Goal: Obtain resource: Download file/media

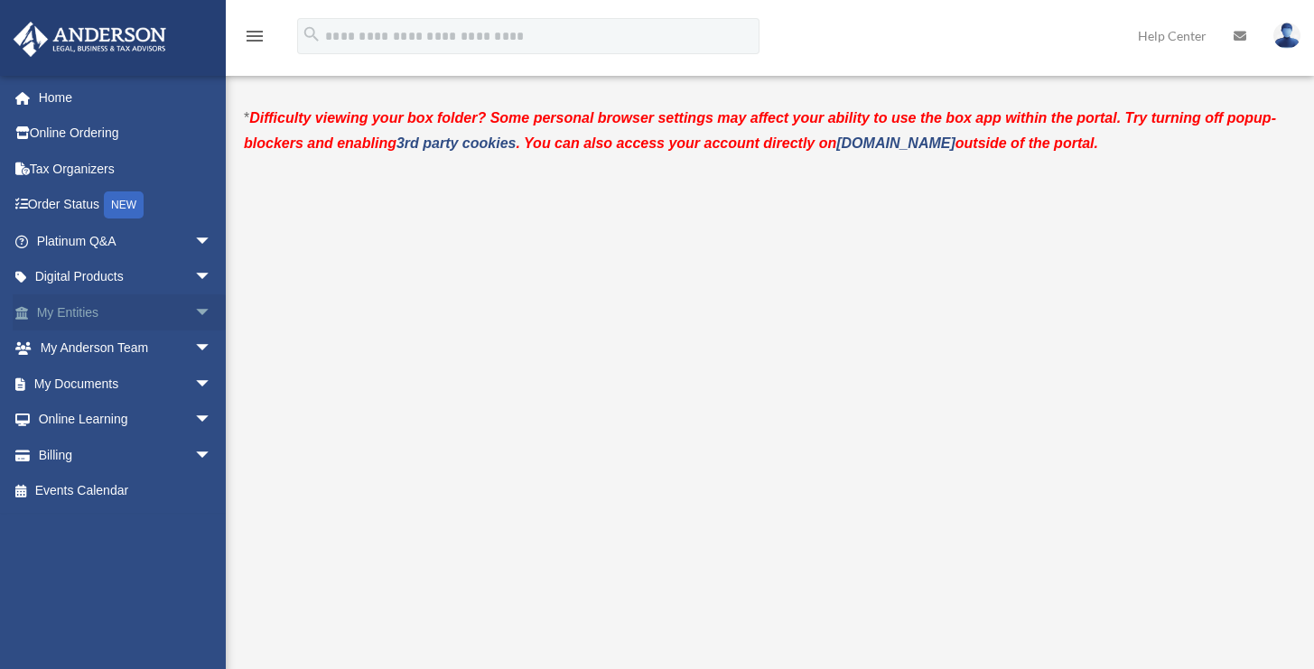
click at [134, 312] on link "My Entities arrow_drop_down" at bounding box center [126, 312] width 227 height 36
click at [194, 318] on span "arrow_drop_down" at bounding box center [212, 312] width 36 height 37
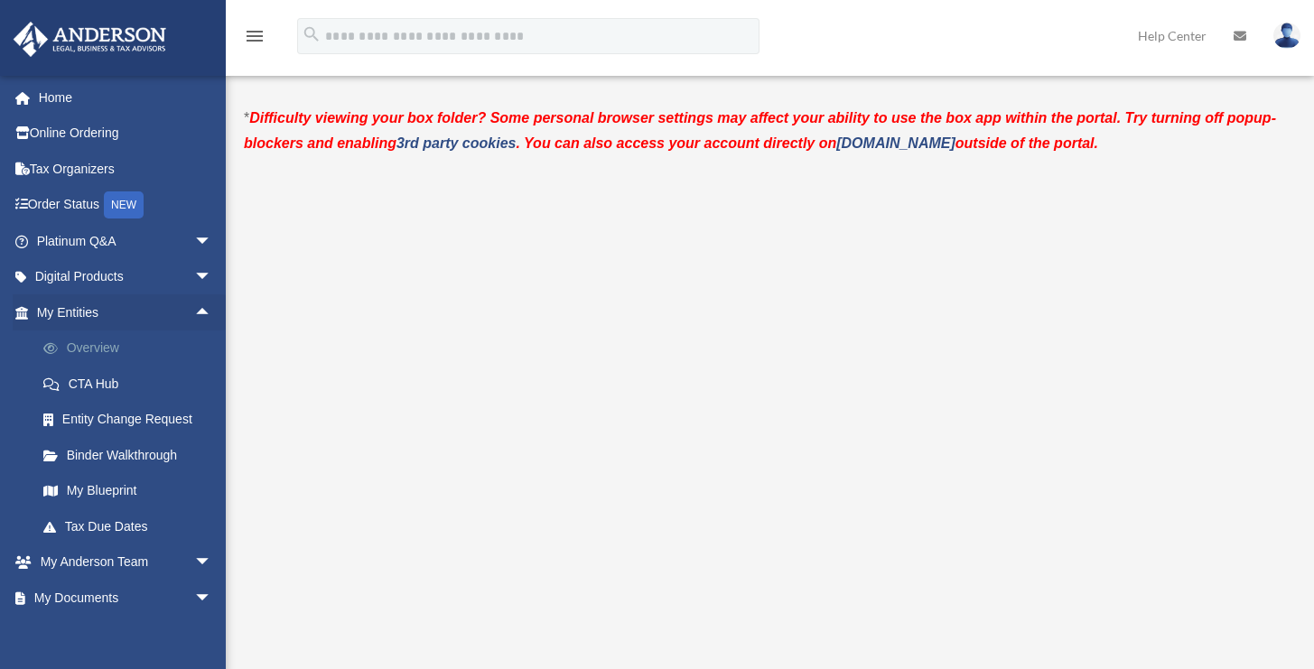
click at [125, 349] on link "Overview" at bounding box center [132, 348] width 214 height 36
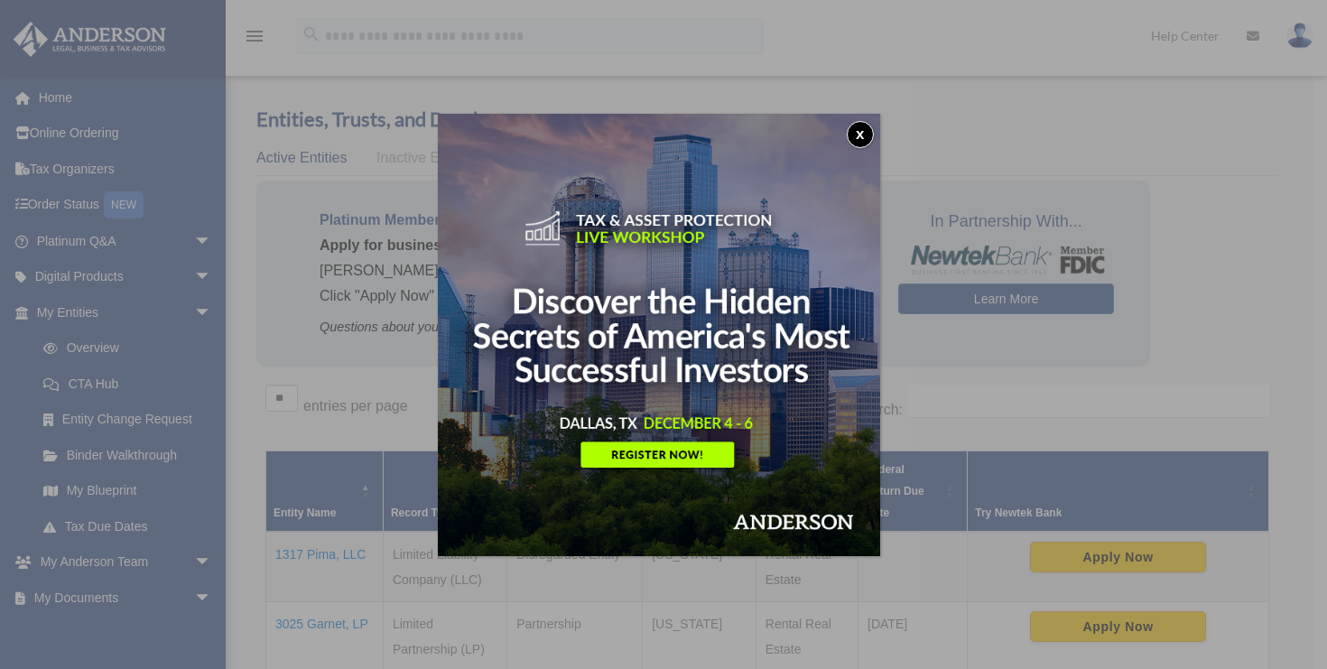
click at [859, 144] on button "x" at bounding box center [860, 134] width 27 height 27
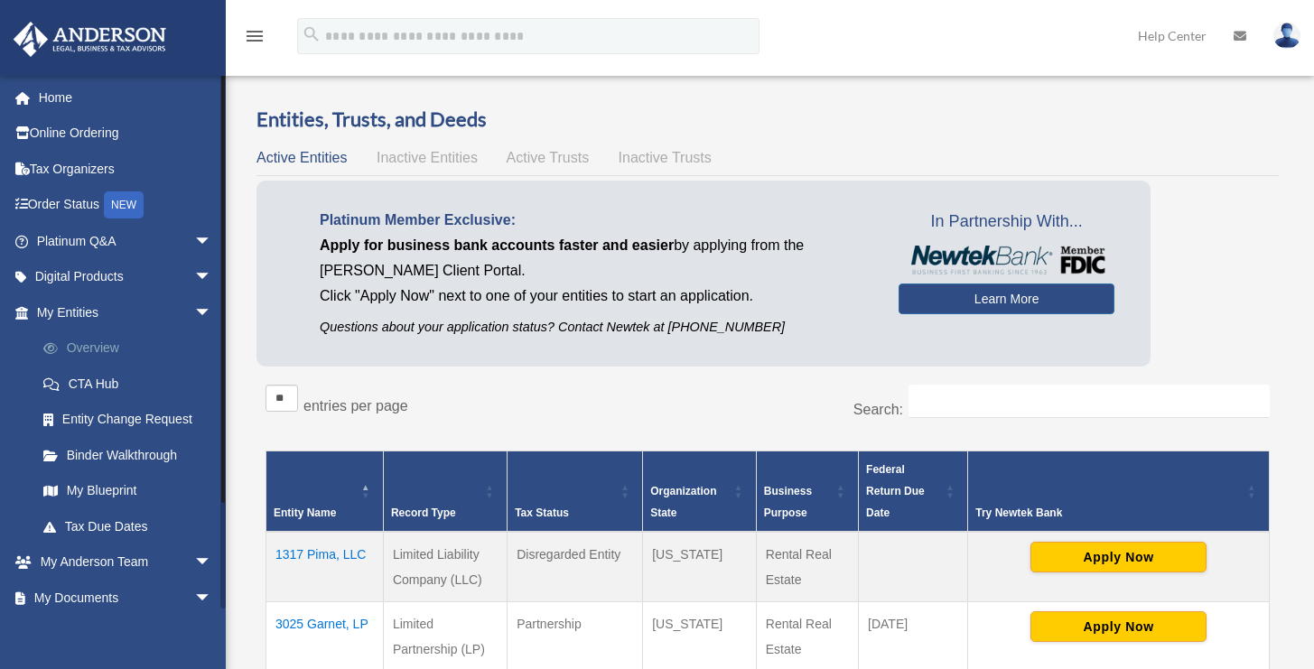
click at [102, 345] on link "Overview" at bounding box center [132, 348] width 214 height 36
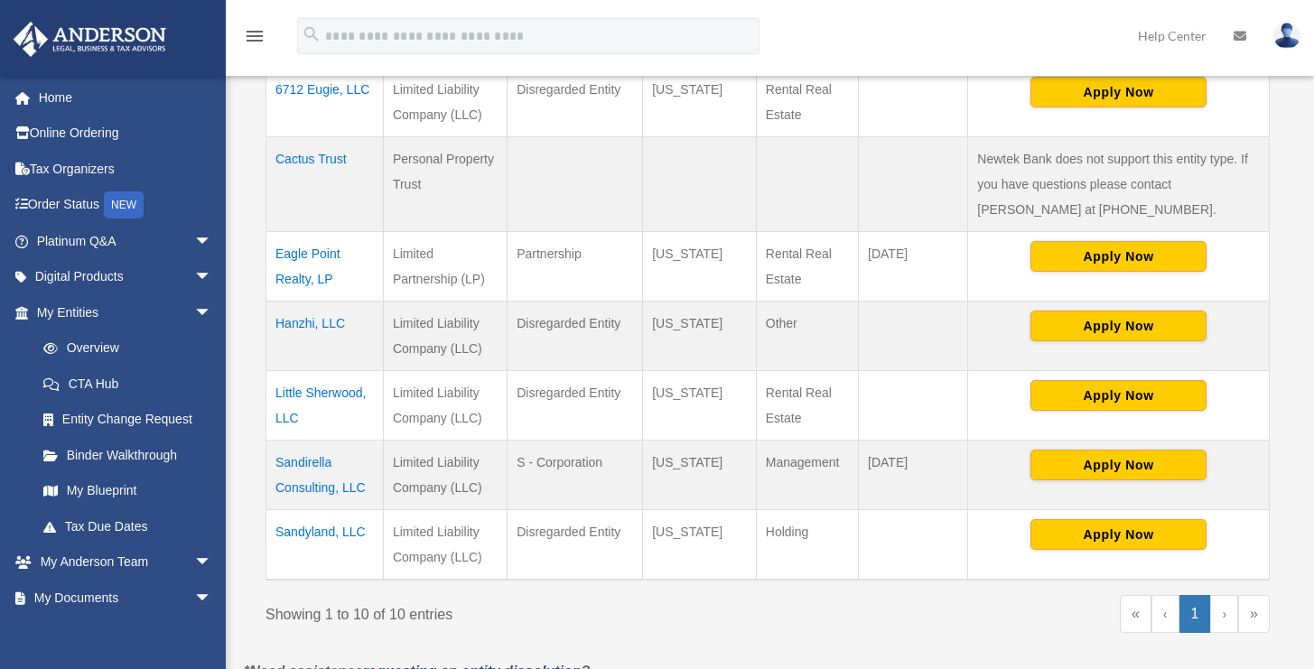
scroll to position [685, 0]
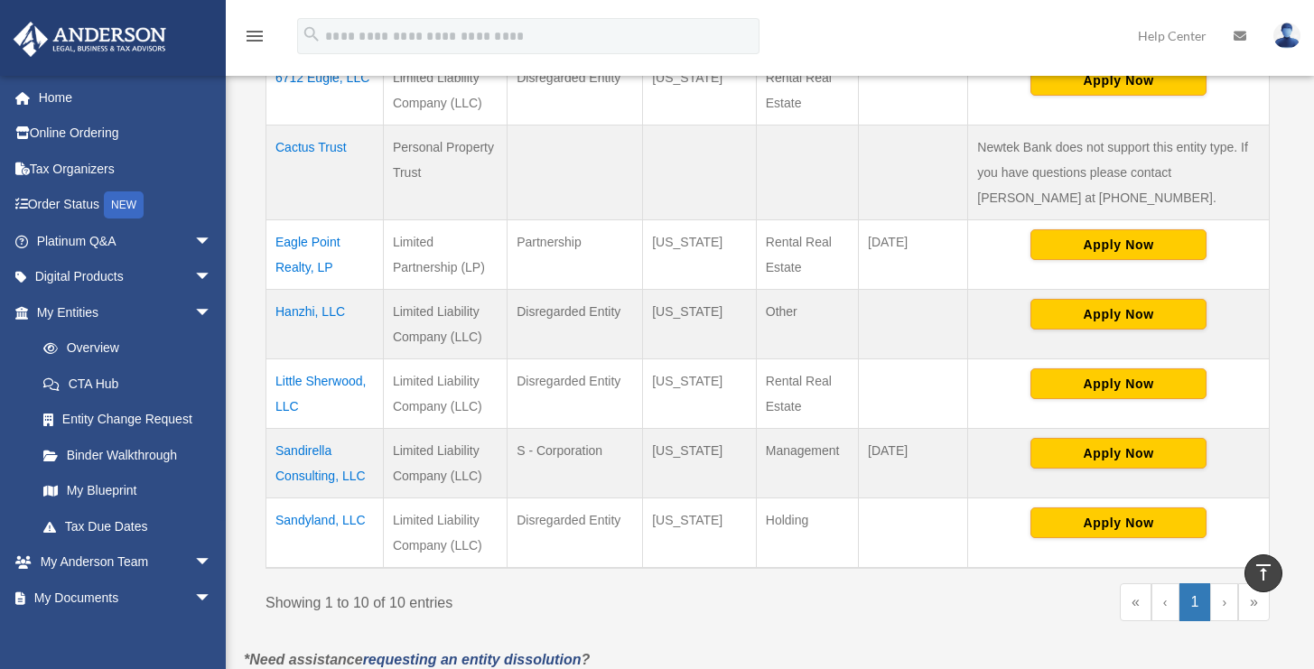
click at [301, 376] on td "Little Sherwood, LLC" at bounding box center [324, 394] width 117 height 70
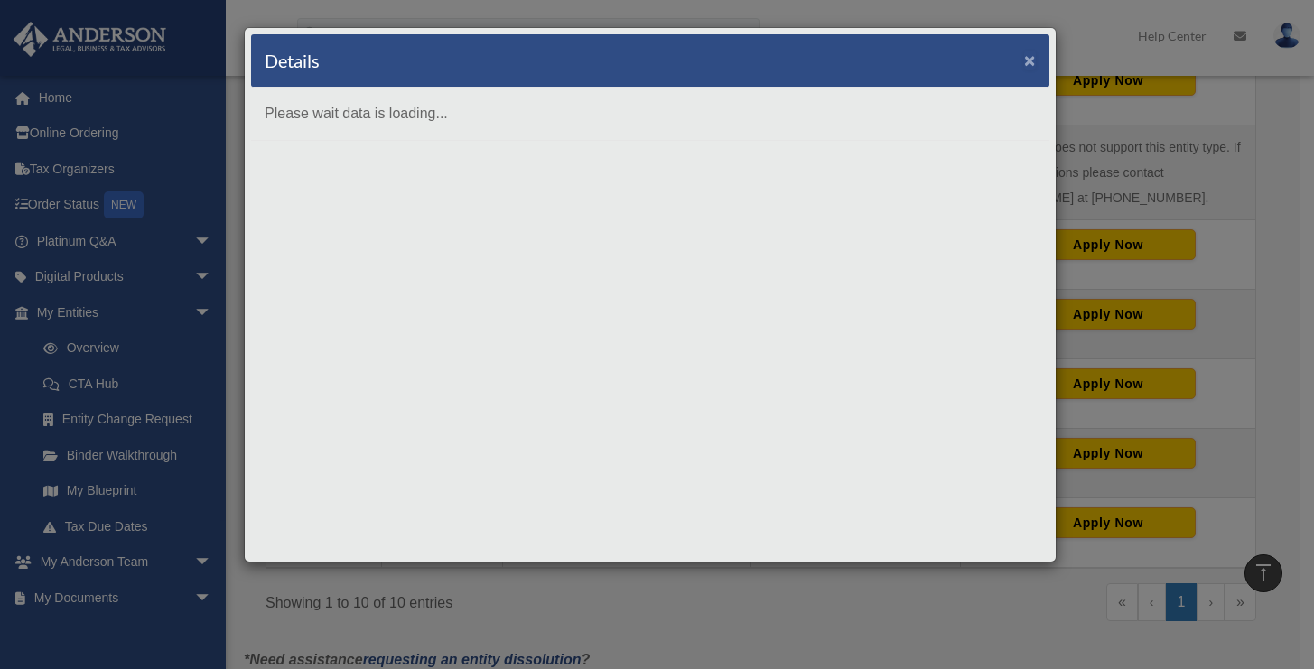
click at [1029, 61] on button "×" at bounding box center [1030, 60] width 12 height 19
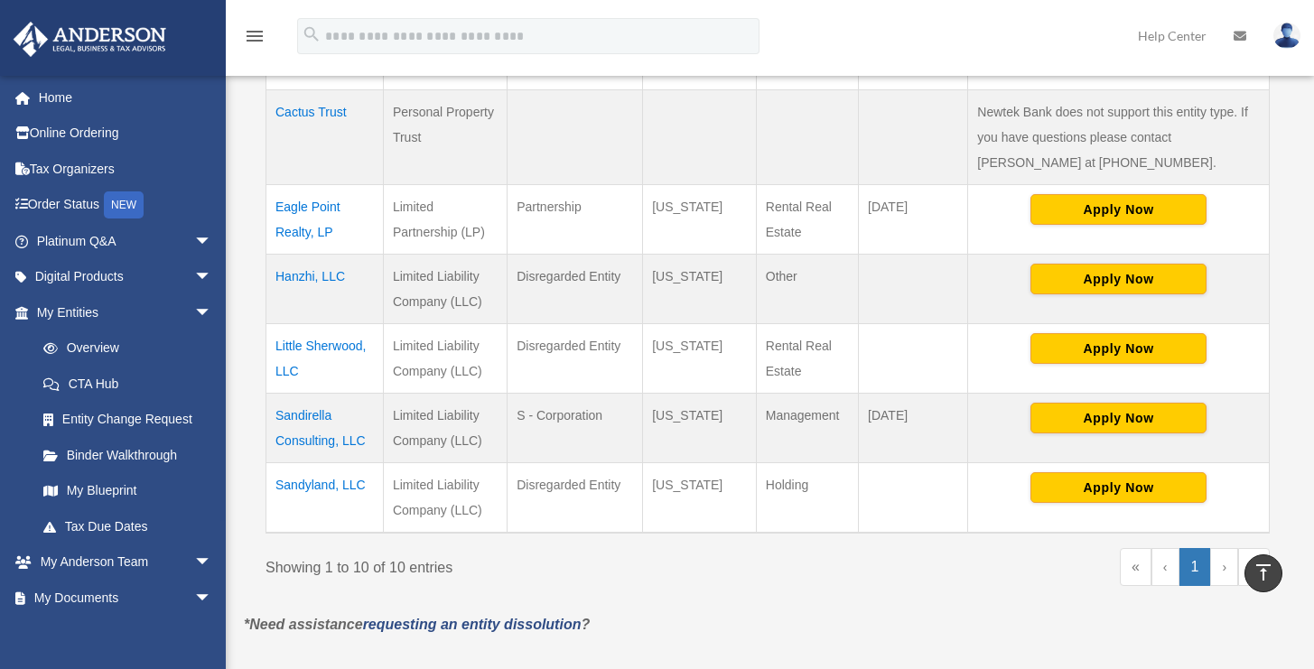
scroll to position [727, 0]
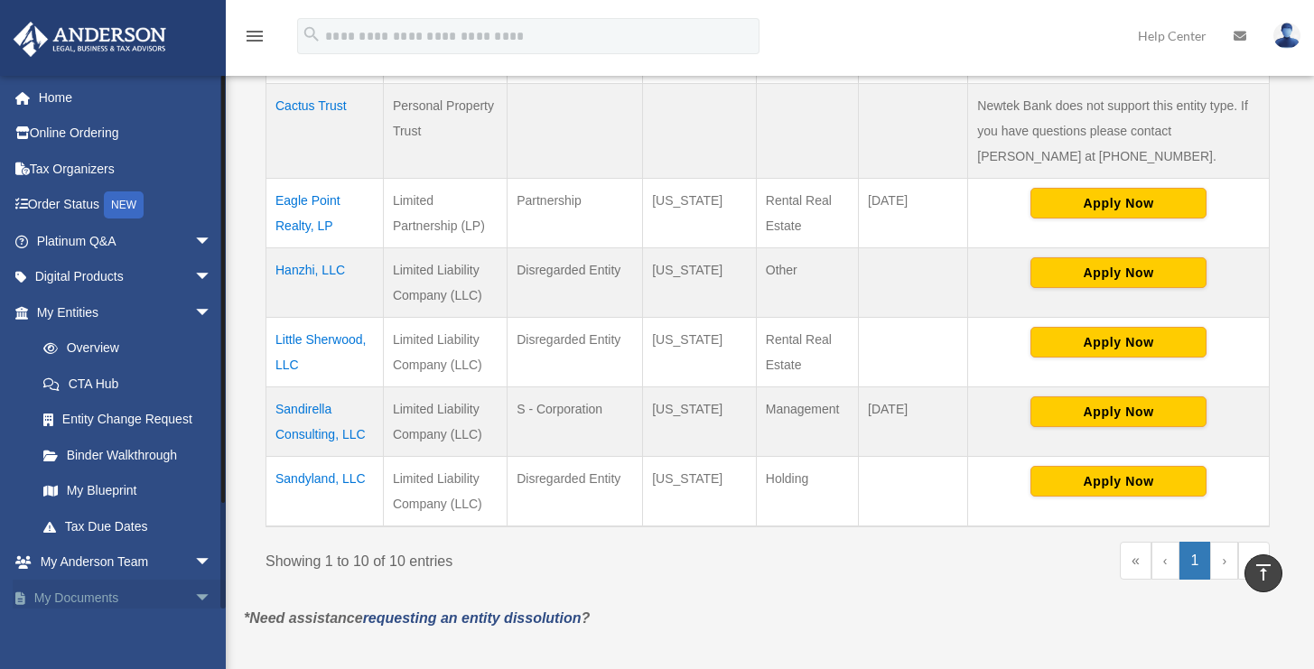
click at [194, 594] on span "arrow_drop_down" at bounding box center [212, 598] width 36 height 37
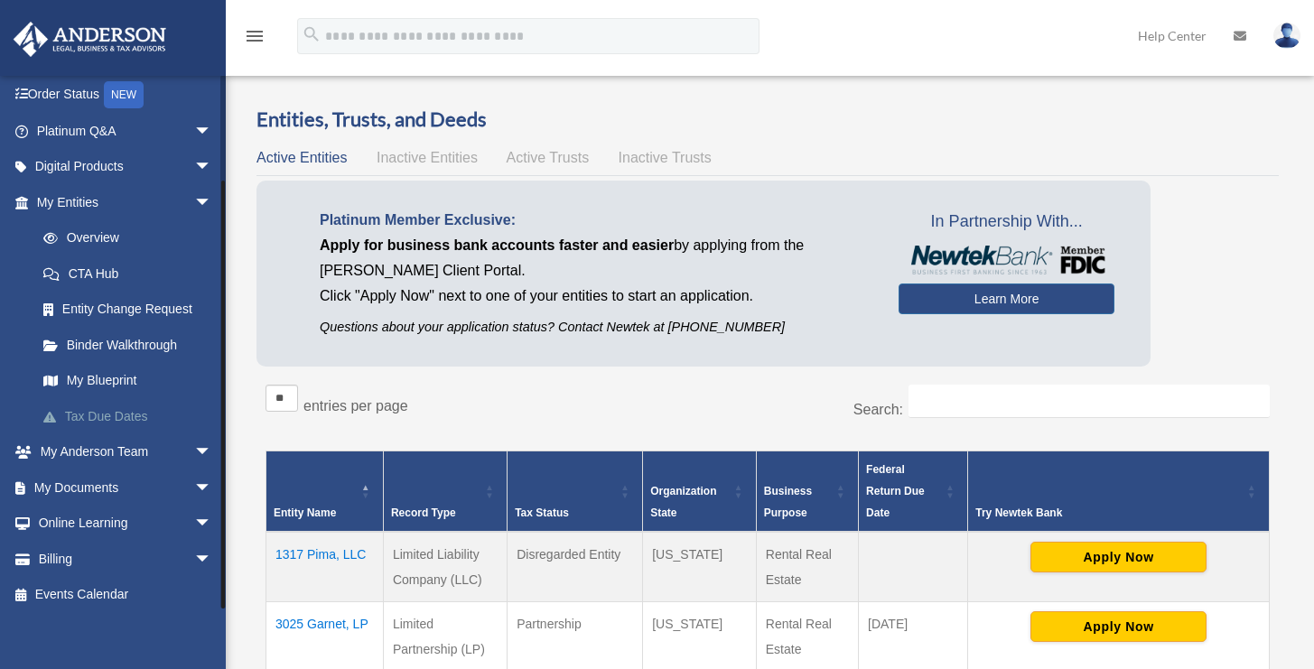
scroll to position [118, 0]
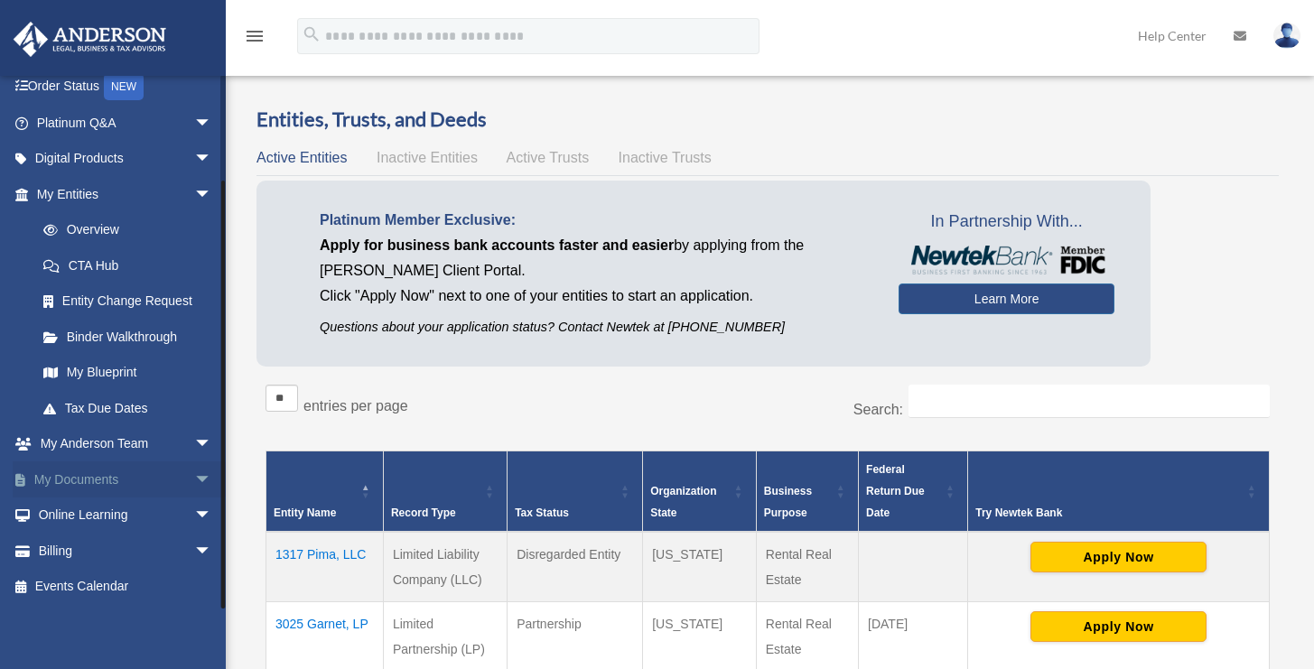
click at [194, 478] on span "arrow_drop_down" at bounding box center [212, 479] width 36 height 37
click at [87, 514] on link "Box" at bounding box center [132, 515] width 214 height 36
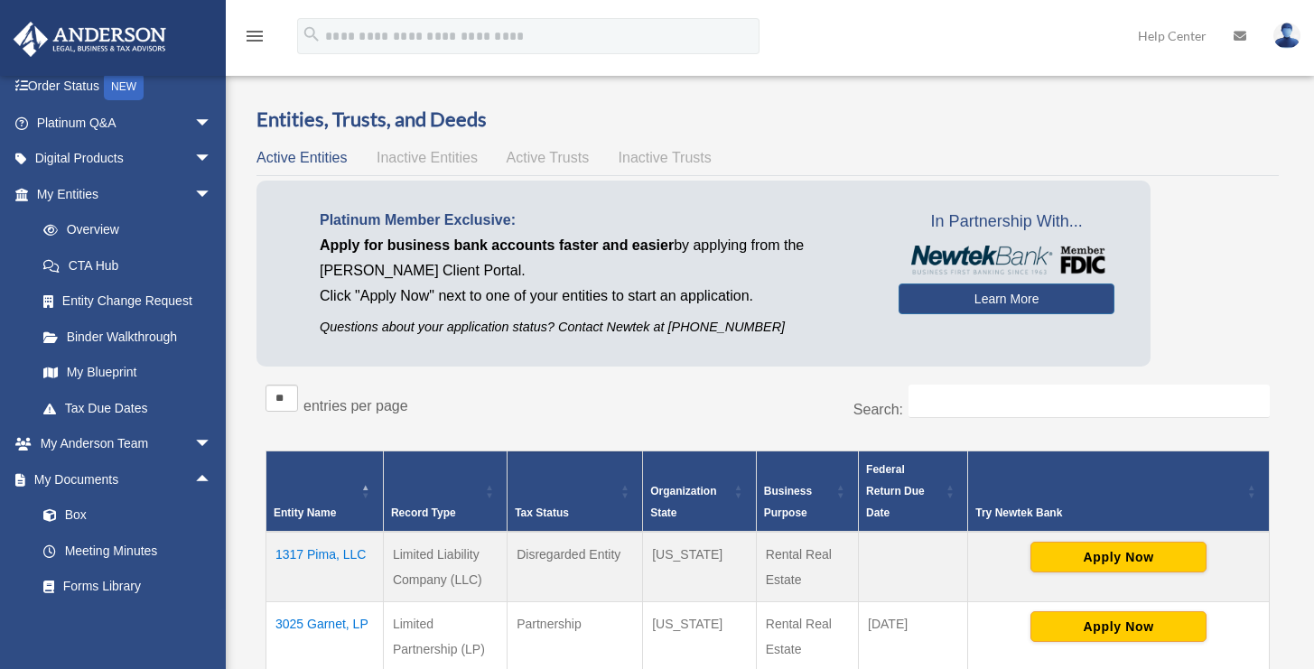
click at [623, 451] on span "Tax Status: Activate to sort" at bounding box center [625, 490] width 11 height 79
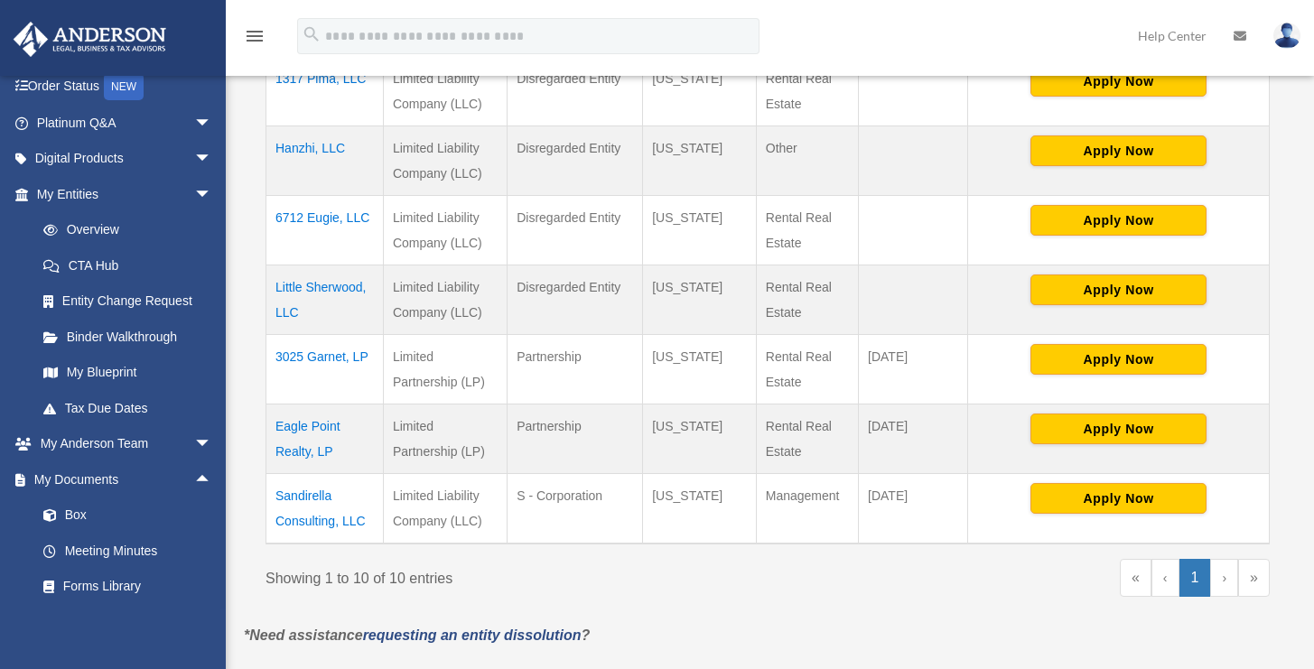
scroll to position [797, 0]
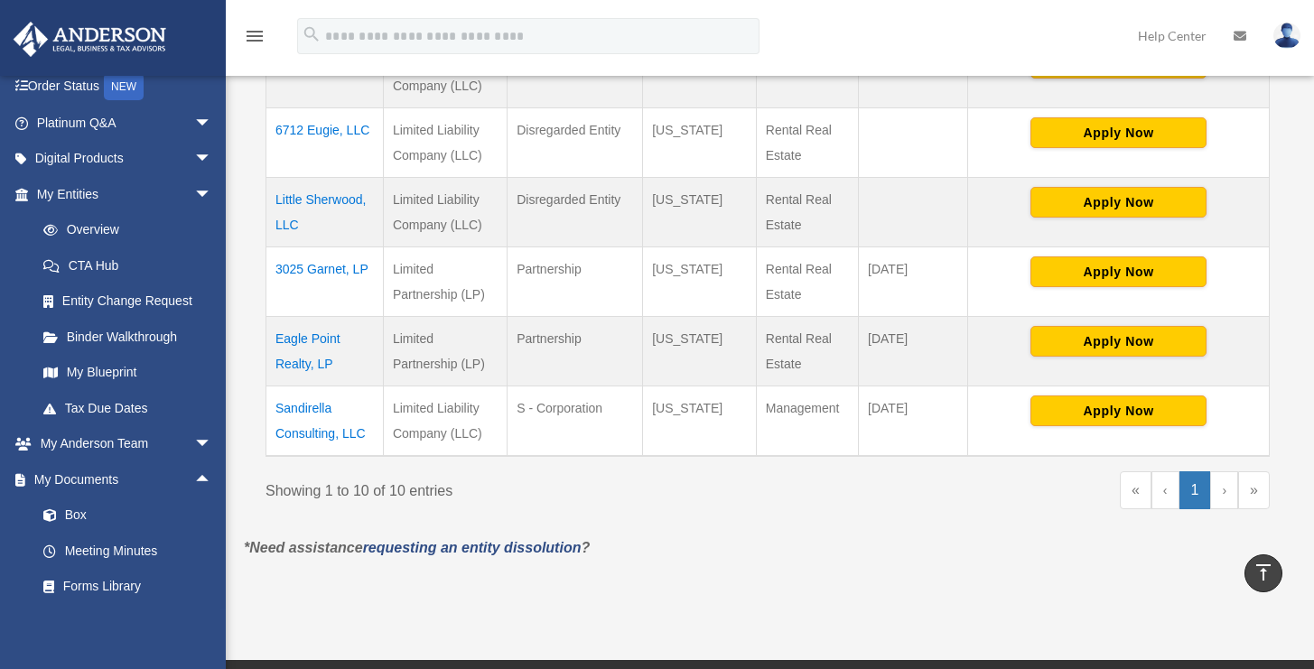
click at [323, 200] on td "Little Sherwood, LLC" at bounding box center [324, 213] width 117 height 70
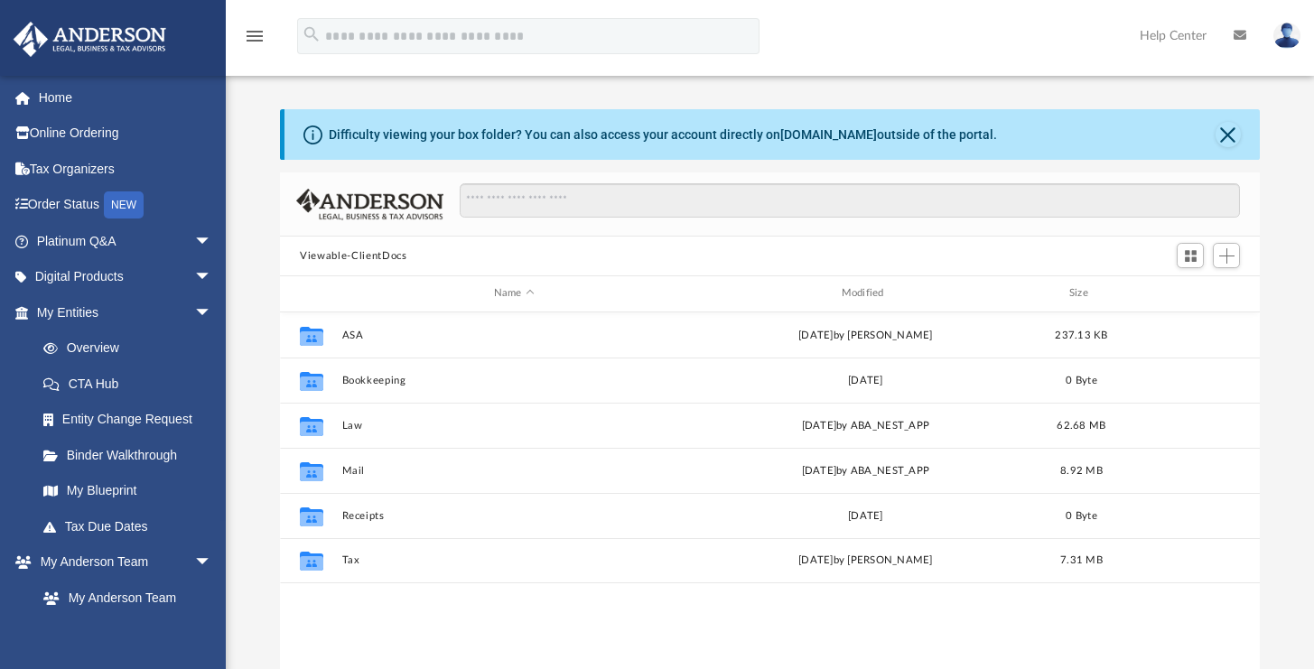
scroll to position [396, 965]
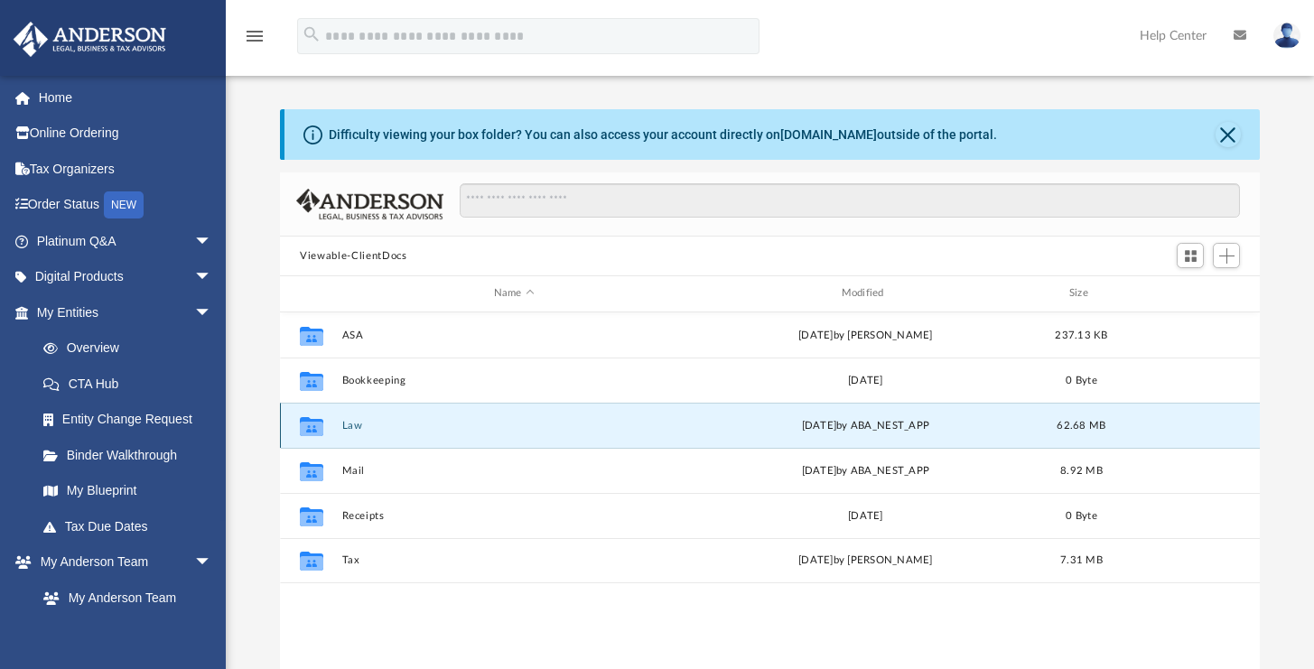
click at [355, 425] on button "Law" at bounding box center [514, 426] width 344 height 12
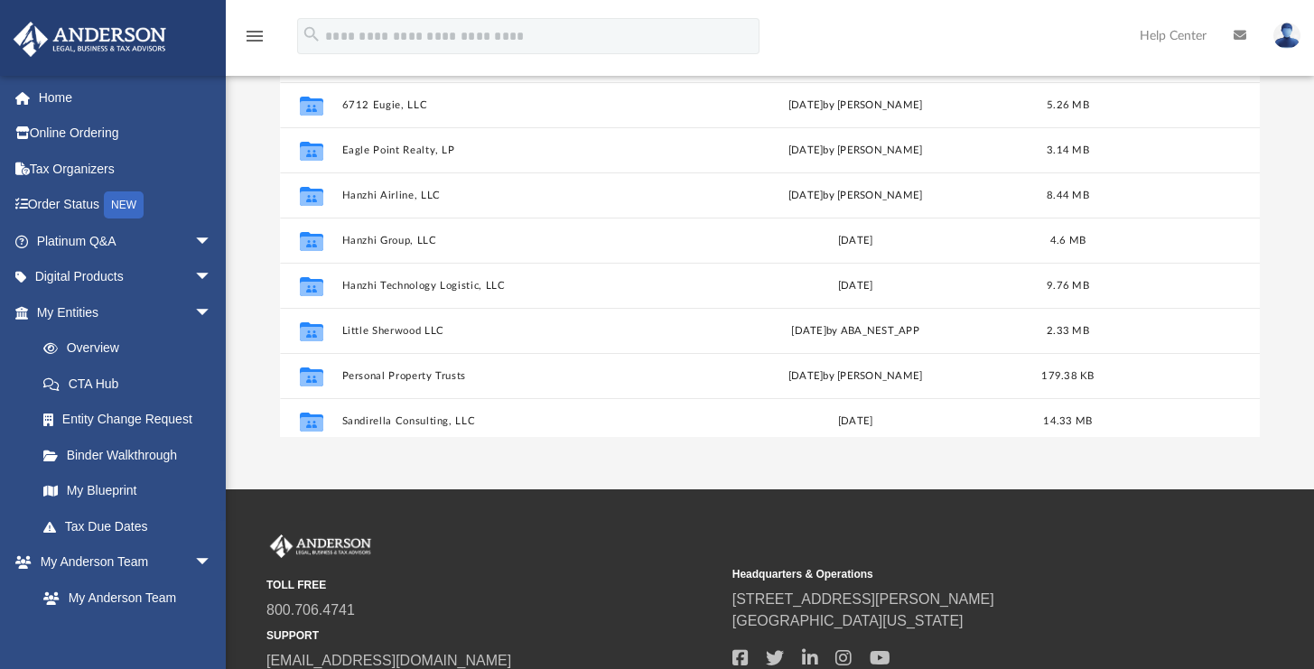
scroll to position [107, 0]
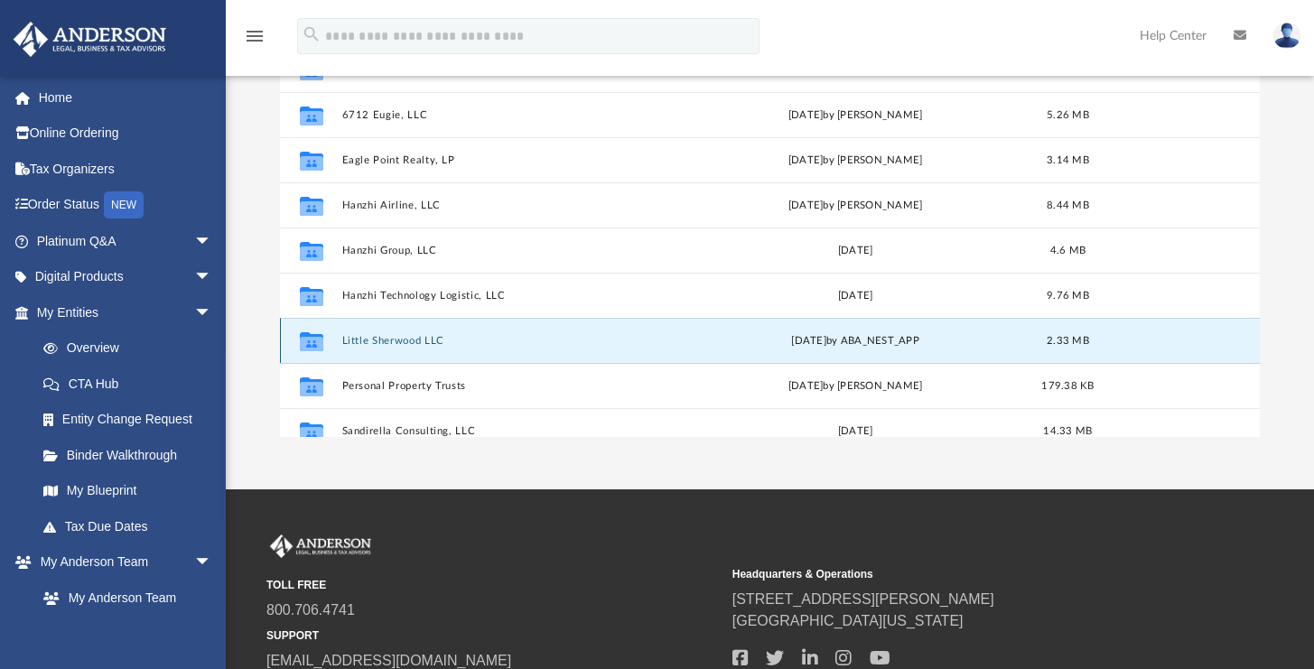
click at [405, 338] on button "Little Sherwood LLC" at bounding box center [510, 341] width 337 height 12
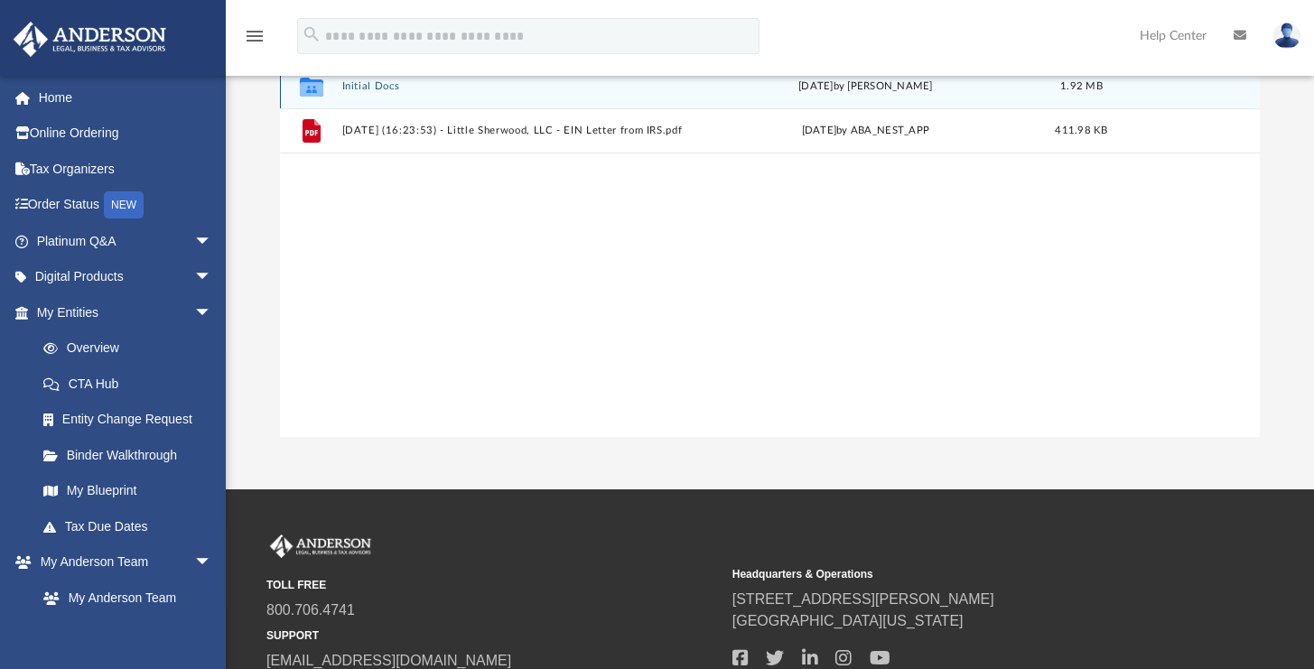
scroll to position [0, 0]
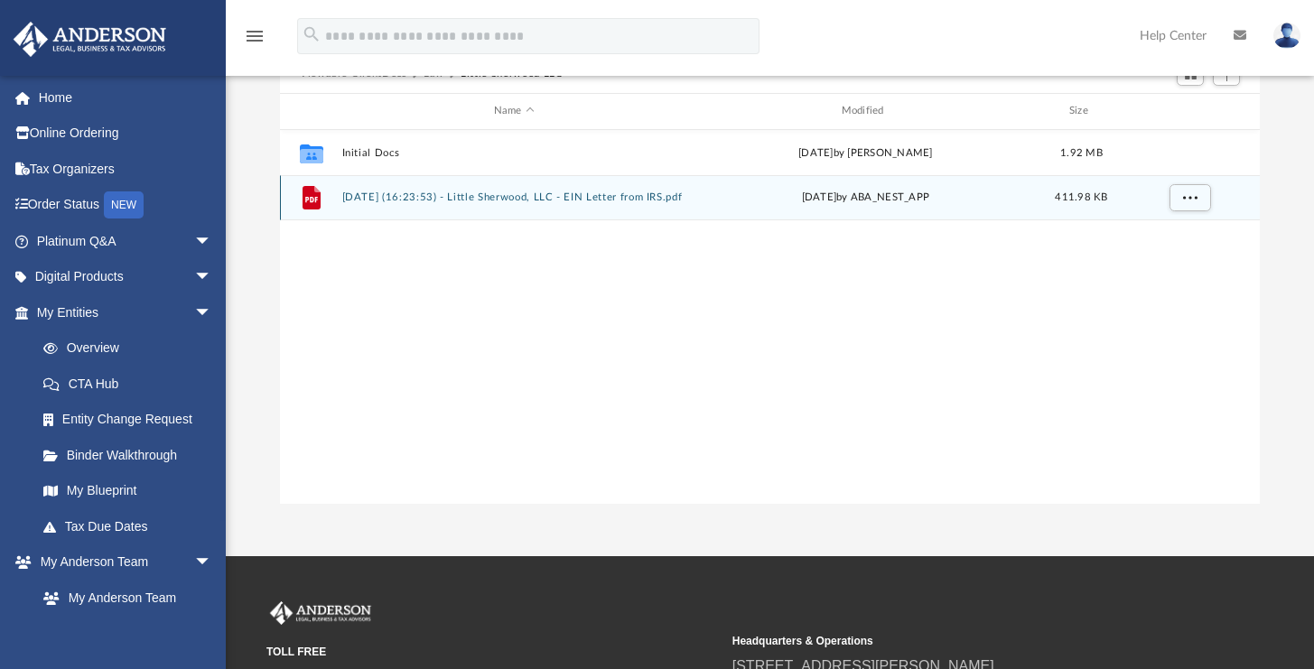
click at [497, 195] on button "2025.06.05 (16:23:53) - Little Sherwood, LLC - EIN Letter from IRS.pdf" at bounding box center [514, 197] width 344 height 12
